Goal: Task Accomplishment & Management: Complete application form

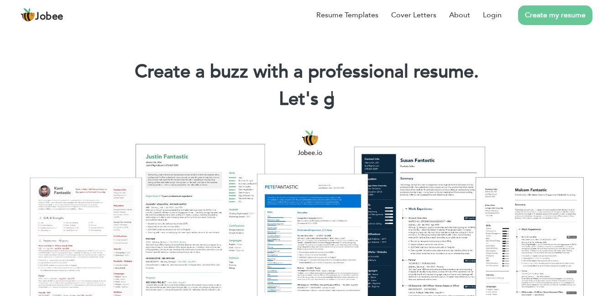
click at [555, 13] on link "Create my resume" at bounding box center [555, 15] width 74 height 20
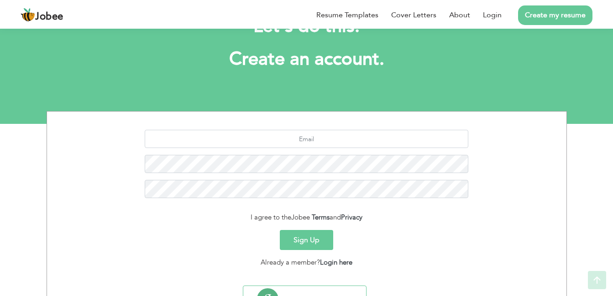
scroll to position [82, 0]
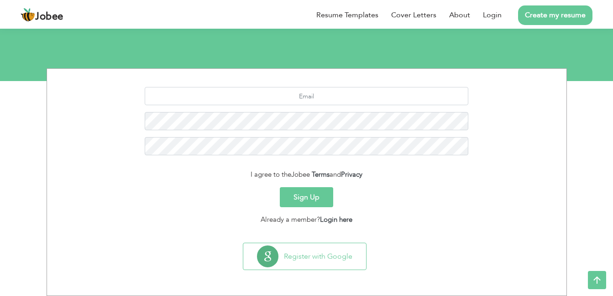
click at [311, 190] on button "Sign Up" at bounding box center [306, 197] width 53 height 20
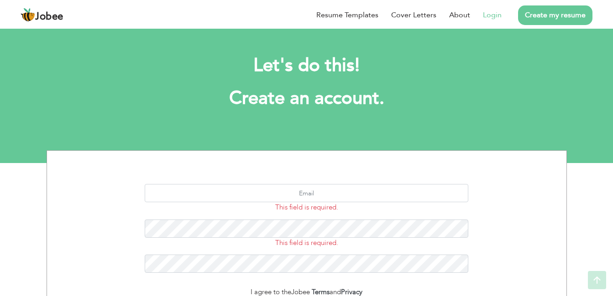
click at [484, 12] on link "Login" at bounding box center [492, 15] width 19 height 11
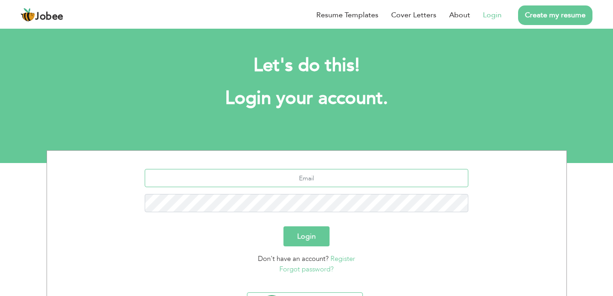
click at [309, 181] on input "text" at bounding box center [306, 178] width 323 height 18
type input "[EMAIL_ADDRESS][DOMAIN_NAME]"
click at [283, 227] on button "Login" at bounding box center [306, 237] width 46 height 20
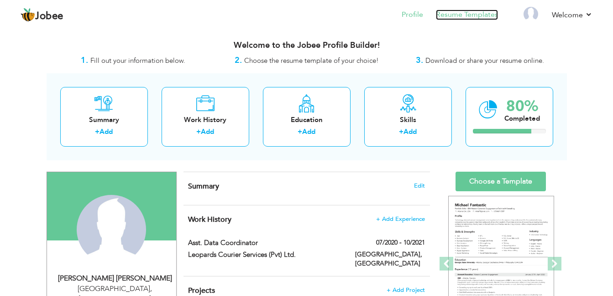
click at [470, 18] on link "Resume Templates" at bounding box center [467, 15] width 62 height 10
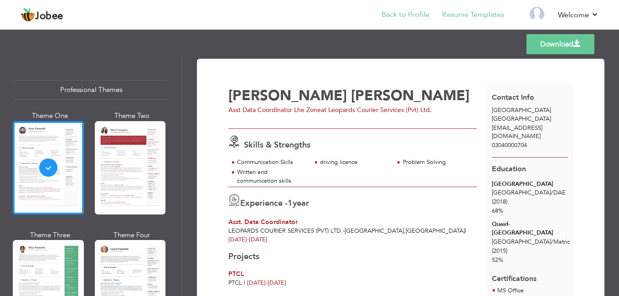
click at [412, 9] on li "Back to Profile" at bounding box center [399, 15] width 61 height 25
click at [409, 15] on link "Back to Profile" at bounding box center [406, 15] width 48 height 10
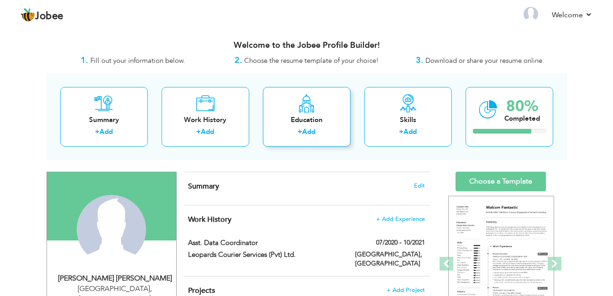
click at [327, 123] on div "Education" at bounding box center [306, 120] width 73 height 10
radio input "true"
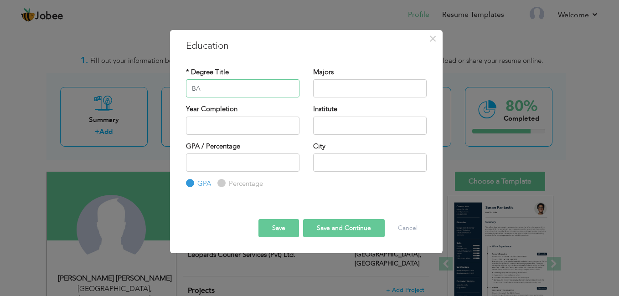
type input "BA"
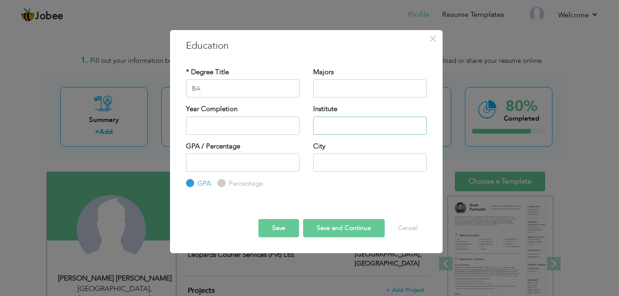
click at [344, 130] on input "text" at bounding box center [370, 126] width 114 height 18
type input "continue"
click at [337, 231] on button "Save and Continue" at bounding box center [344, 228] width 82 height 18
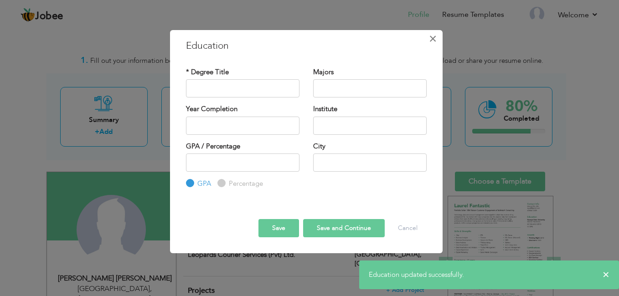
click at [436, 40] on span "×" at bounding box center [433, 39] width 8 height 16
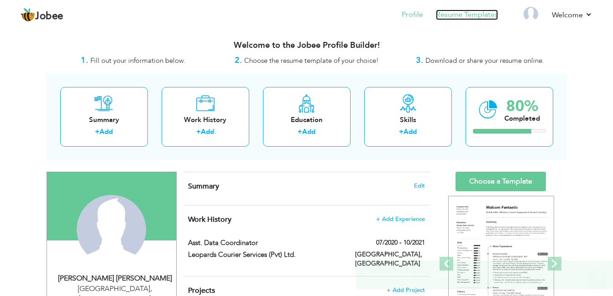
click at [465, 17] on link "Resume Templates" at bounding box center [467, 15] width 62 height 10
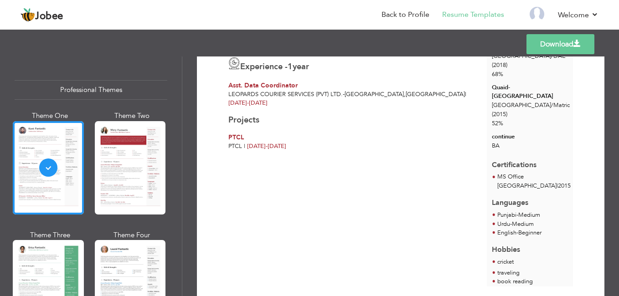
scroll to position [91, 0]
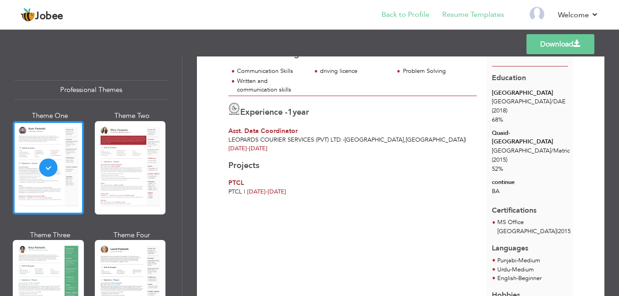
click at [423, 9] on li "Back to Profile" at bounding box center [399, 15] width 61 height 25
click at [421, 11] on link "Back to Profile" at bounding box center [406, 15] width 48 height 10
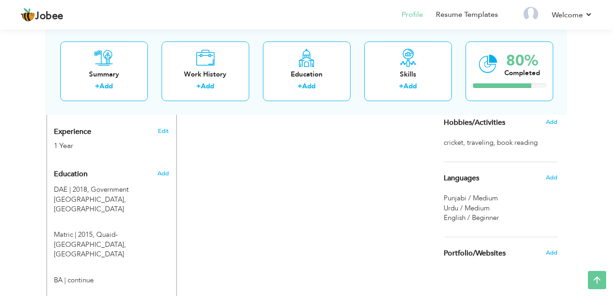
scroll to position [365, 0]
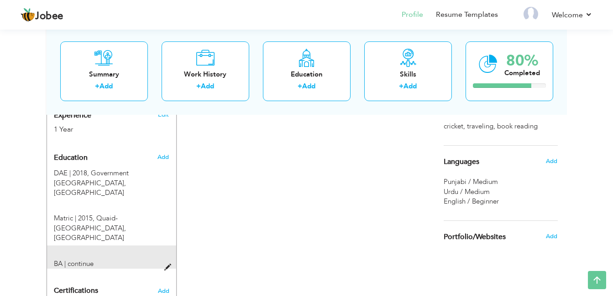
click at [168, 265] on span at bounding box center [169, 268] width 11 height 7
type input "BA"
type input "continue"
radio input "true"
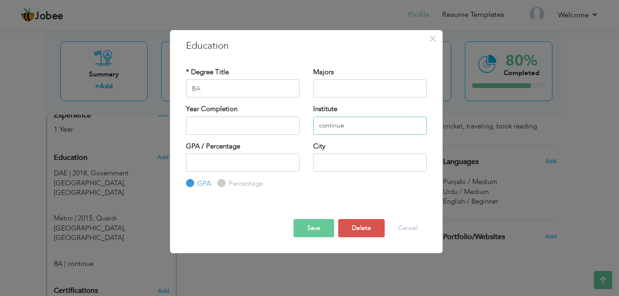
click at [325, 128] on input "continue" at bounding box center [370, 126] width 114 height 18
click at [348, 128] on input "continue" at bounding box center [370, 126] width 114 height 18
drag, startPoint x: 359, startPoint y: 128, endPoint x: 316, endPoint y: 128, distance: 42.9
click at [316, 128] on input "continue" at bounding box center [370, 126] width 114 height 18
click at [244, 130] on input "2025" at bounding box center [243, 126] width 114 height 18
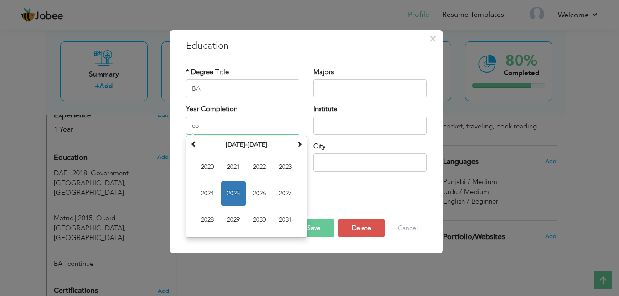
type input "c"
type input "2025"
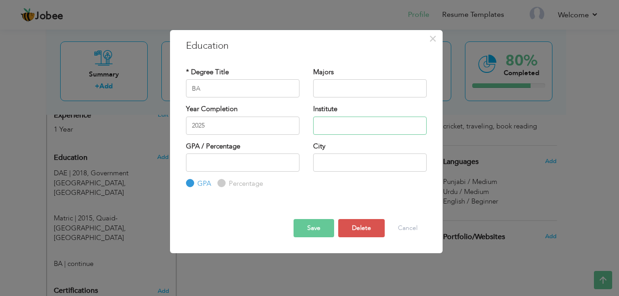
click at [331, 129] on input "text" at bounding box center [370, 126] width 114 height 18
click at [322, 126] on input "continue" at bounding box center [370, 126] width 114 height 18
type input "Continue"
click at [244, 124] on input "2025" at bounding box center [243, 126] width 114 height 18
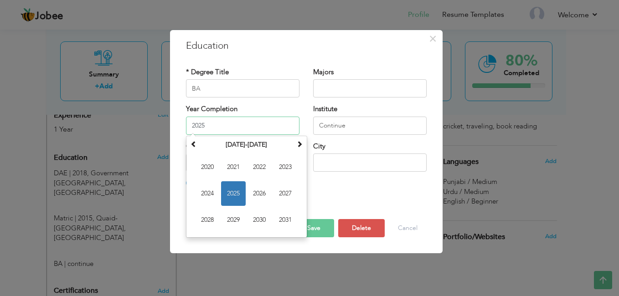
drag, startPoint x: 203, startPoint y: 124, endPoint x: 163, endPoint y: 124, distance: 40.1
click at [163, 124] on div "× Education * Degree Title BA Majors Year Completion 2025 Su Mo Tu" at bounding box center [309, 148] width 619 height 296
paste input "Continue"
type input "2025"
click at [325, 224] on button "Save" at bounding box center [314, 228] width 41 height 18
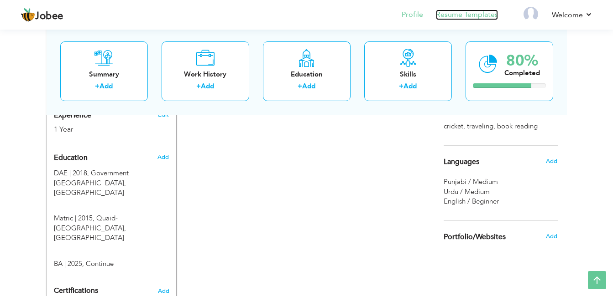
click at [457, 14] on link "Resume Templates" at bounding box center [467, 15] width 62 height 10
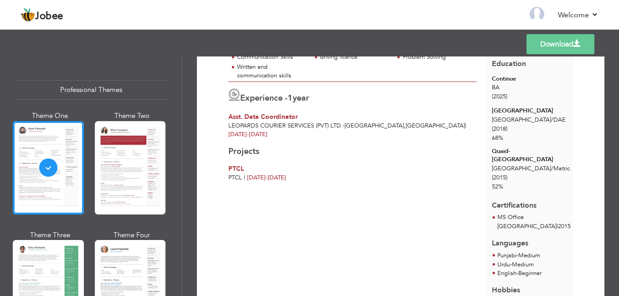
scroll to position [91, 0]
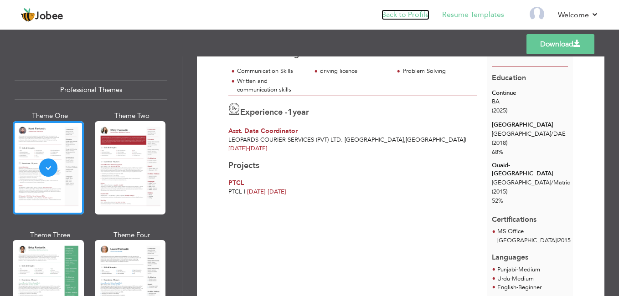
click at [405, 13] on link "Back to Profile" at bounding box center [406, 15] width 48 height 10
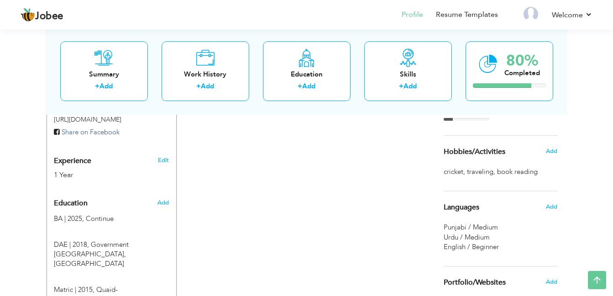
scroll to position [365, 0]
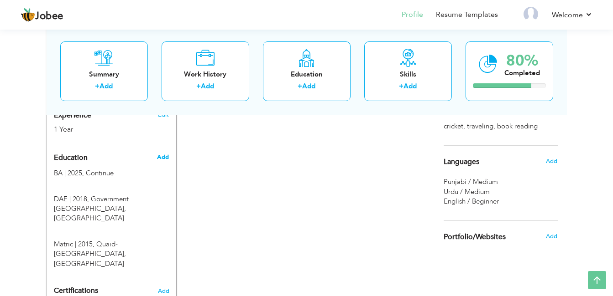
click at [162, 153] on span "Add" at bounding box center [163, 157] width 12 height 8
radio input "true"
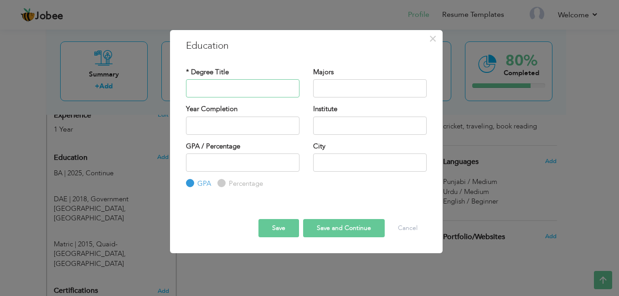
click at [225, 91] on input "text" at bounding box center [243, 88] width 114 height 18
click at [283, 62] on div "* Degree Title Majors Year Completion Institute" at bounding box center [306, 129] width 254 height 136
click at [432, 41] on span "×" at bounding box center [433, 39] width 8 height 16
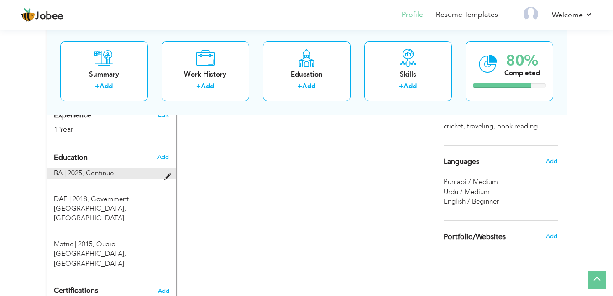
click at [166, 174] on span at bounding box center [169, 177] width 11 height 7
type input "BA"
type input "2025"
type input "Continue"
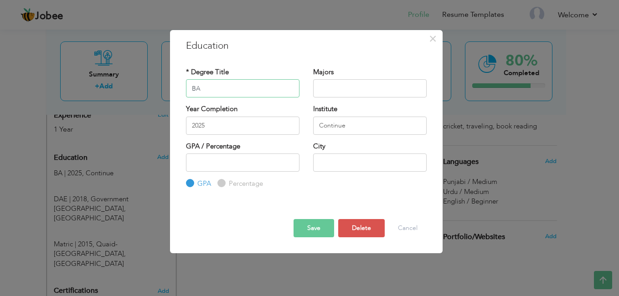
drag, startPoint x: 234, startPoint y: 93, endPoint x: 224, endPoint y: 93, distance: 9.1
click at [226, 93] on input "BA" at bounding box center [243, 88] width 114 height 18
drag, startPoint x: 189, startPoint y: 90, endPoint x: 177, endPoint y: 88, distance: 11.5
click at [177, 88] on div "× Education * Degree Title [PERSON_NAME] 2025" at bounding box center [306, 141] width 273 height 223
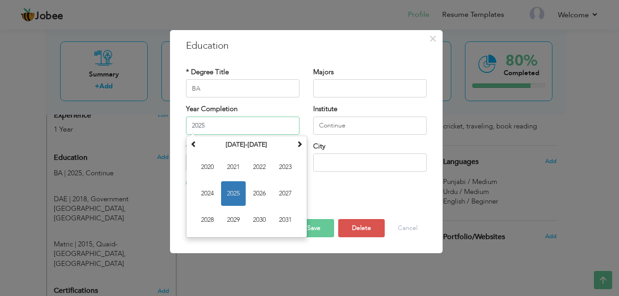
drag, startPoint x: 260, startPoint y: 127, endPoint x: 184, endPoint y: 127, distance: 75.3
click at [184, 127] on div "Year Completion 2025 [DATE] Su Mo Tu We Th Fr Sa 29 30 31 1 2 3 4 5 6 7 8 9 10 …" at bounding box center [242, 122] width 127 height 37
click at [204, 88] on input "BA" at bounding box center [243, 88] width 114 height 18
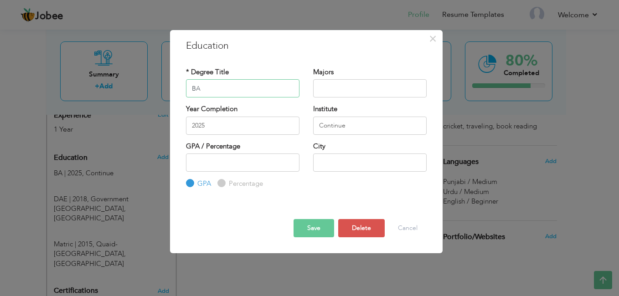
drag, startPoint x: 208, startPoint y: 86, endPoint x: 173, endPoint y: 90, distance: 35.3
click at [173, 90] on div "× Education * Degree Title [PERSON_NAME] 2025" at bounding box center [306, 141] width 273 height 223
paste input "ue"
type input "Continue"
drag, startPoint x: 356, startPoint y: 130, endPoint x: 293, endPoint y: 130, distance: 62.9
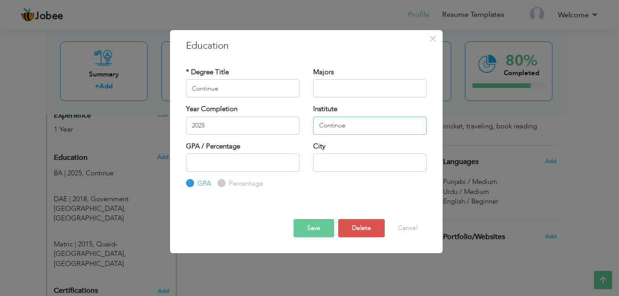
click at [293, 130] on div "Year Completion 2025 Institute Continue" at bounding box center [306, 122] width 254 height 37
type input "BA"
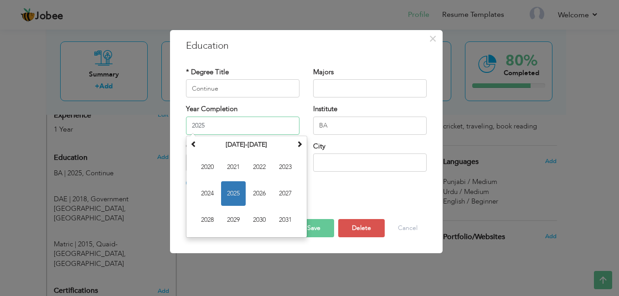
drag, startPoint x: 273, startPoint y: 128, endPoint x: 184, endPoint y: 129, distance: 88.5
click at [184, 129] on div "Year Completion 2025 [DATE] Su Mo Tu We Th Fr Sa 29 30 31 1 2 3 4 5 6 7 8 9 10 …" at bounding box center [242, 122] width 127 height 37
click at [331, 227] on button "Save" at bounding box center [314, 228] width 41 height 18
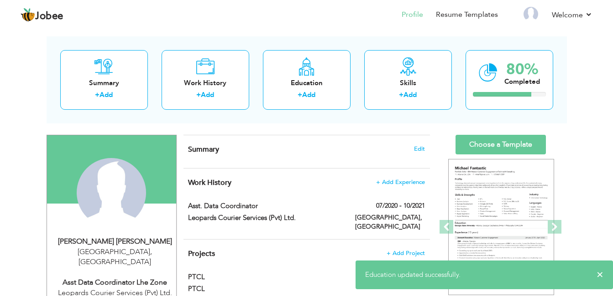
scroll to position [0, 0]
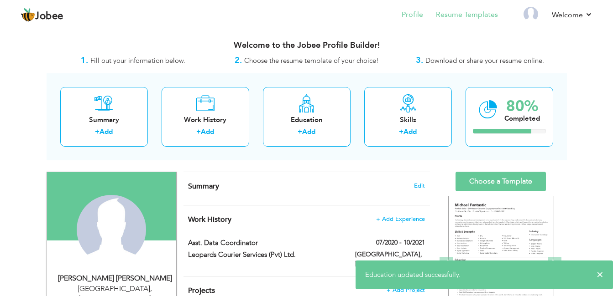
click at [460, 8] on li "Resume Templates" at bounding box center [460, 15] width 75 height 25
click at [460, 16] on link "Resume Templates" at bounding box center [467, 15] width 62 height 10
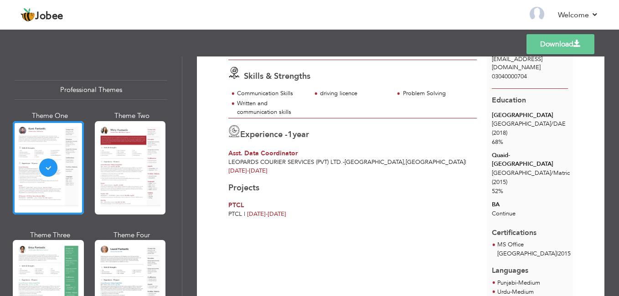
scroll to position [91, 0]
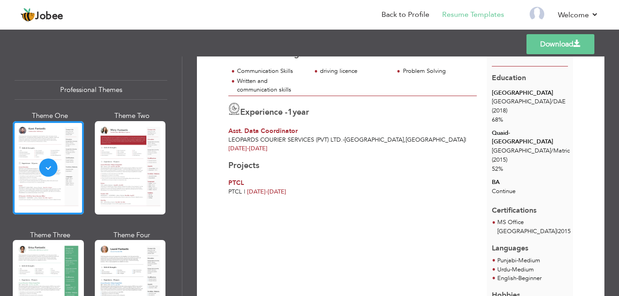
click at [496, 187] on div "BA" at bounding box center [530, 182] width 76 height 9
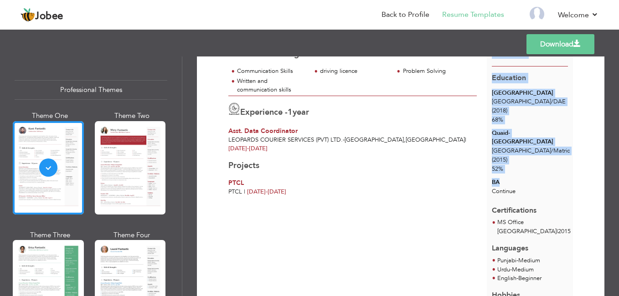
drag, startPoint x: 501, startPoint y: 190, endPoint x: 482, endPoint y: 189, distance: 19.6
click at [482, 189] on div "[PERSON_NAME] [PERSON_NAME] Asst Data Coordinator Lhe Zone at Leopards Courier …" at bounding box center [401, 163] width 345 height 340
drag, startPoint x: 482, startPoint y: 189, endPoint x: 526, endPoint y: 190, distance: 44.3
click at [526, 187] on div "BA" at bounding box center [530, 182] width 76 height 9
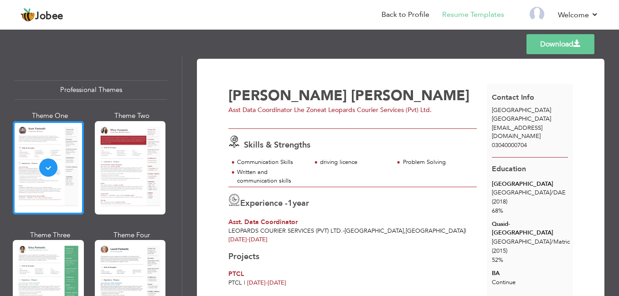
scroll to position [137, 0]
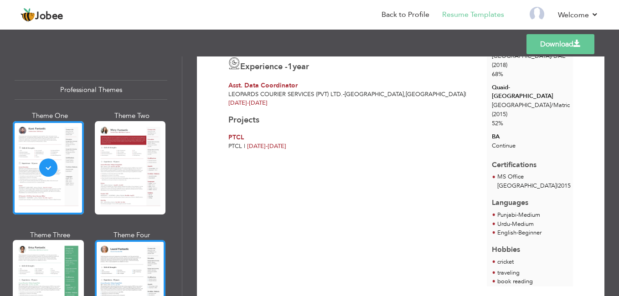
click at [124, 244] on div at bounding box center [130, 286] width 71 height 93
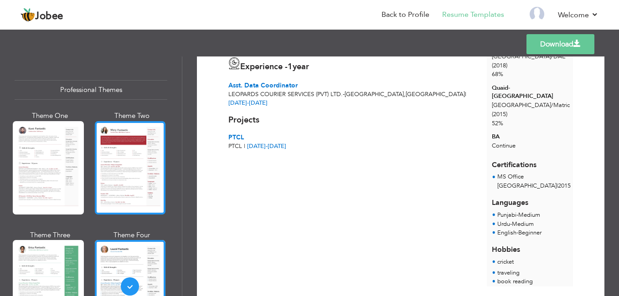
scroll to position [46, 0]
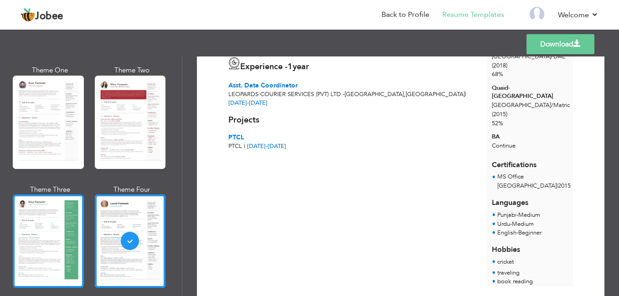
click at [59, 222] on div at bounding box center [48, 241] width 71 height 93
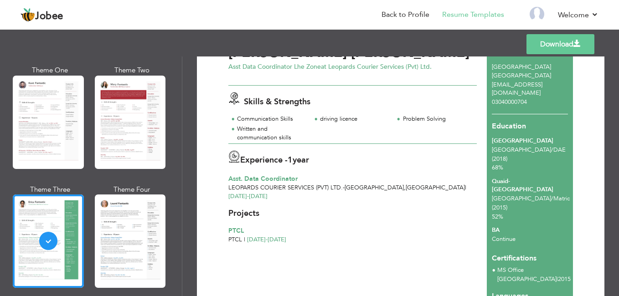
scroll to position [0, 0]
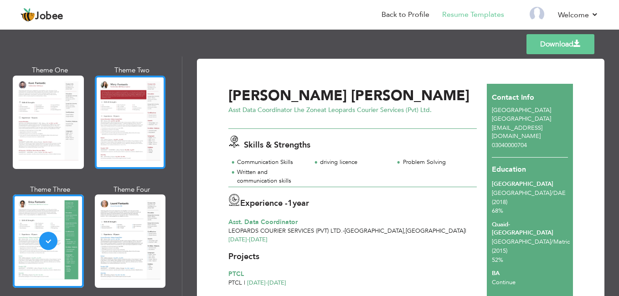
click at [130, 136] on div at bounding box center [130, 122] width 71 height 93
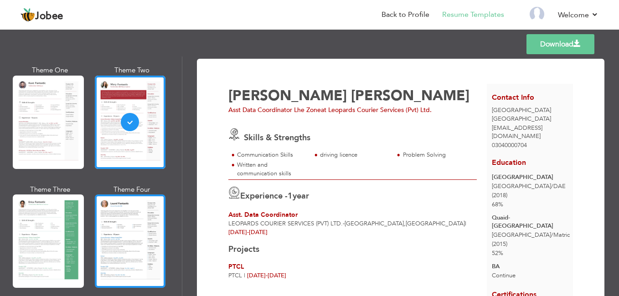
click at [103, 222] on div at bounding box center [130, 241] width 71 height 93
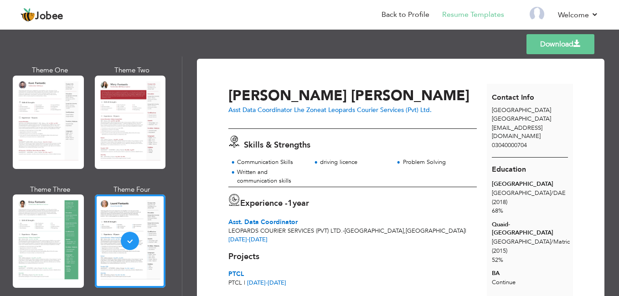
click at [550, 42] on link "Download" at bounding box center [561, 44] width 68 height 20
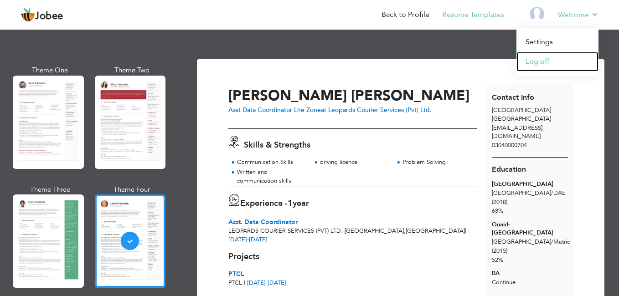
click at [553, 63] on link "Log off" at bounding box center [558, 62] width 82 height 20
